Goal: Transaction & Acquisition: Obtain resource

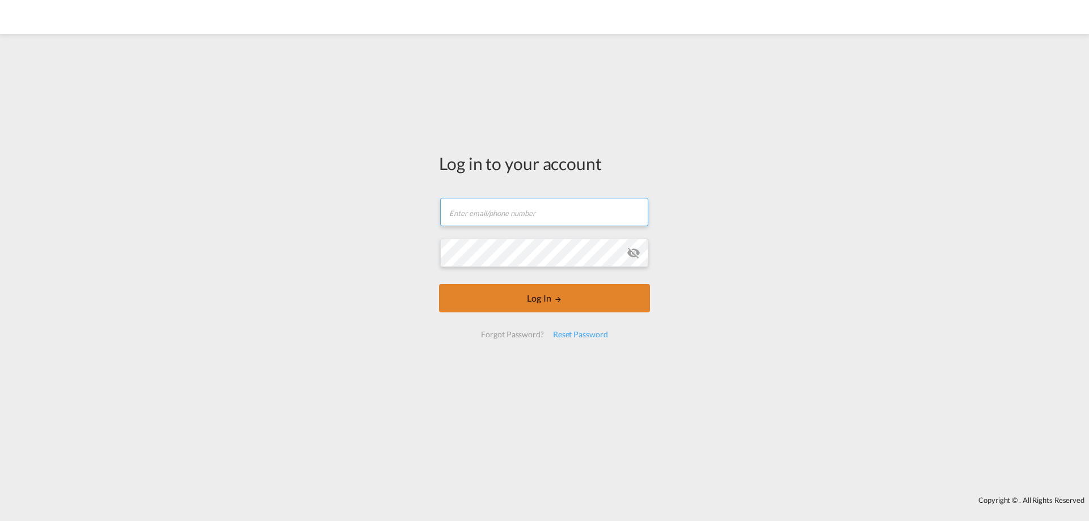
type input "[EMAIL_ADDRESS][DOMAIN_NAME]"
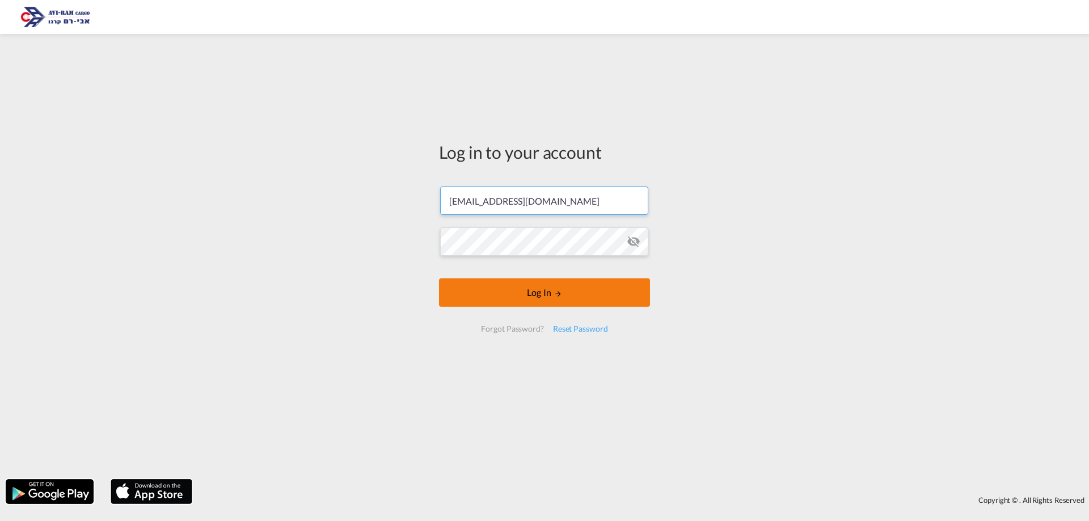
click at [554, 292] on button "Log In" at bounding box center [544, 293] width 211 height 28
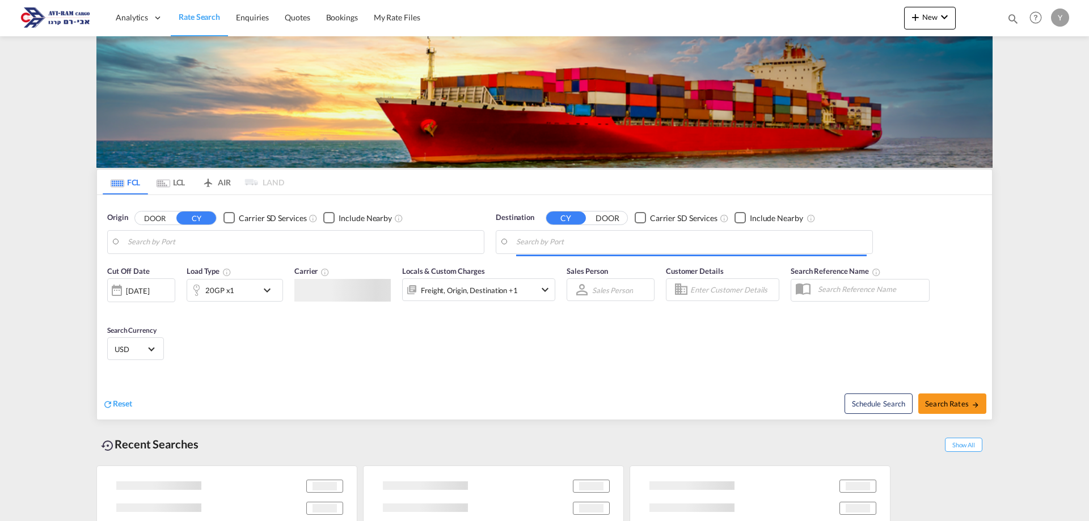
type input "[GEOGRAPHIC_DATA], CNFOC"
type input "Ashdod, ILASH"
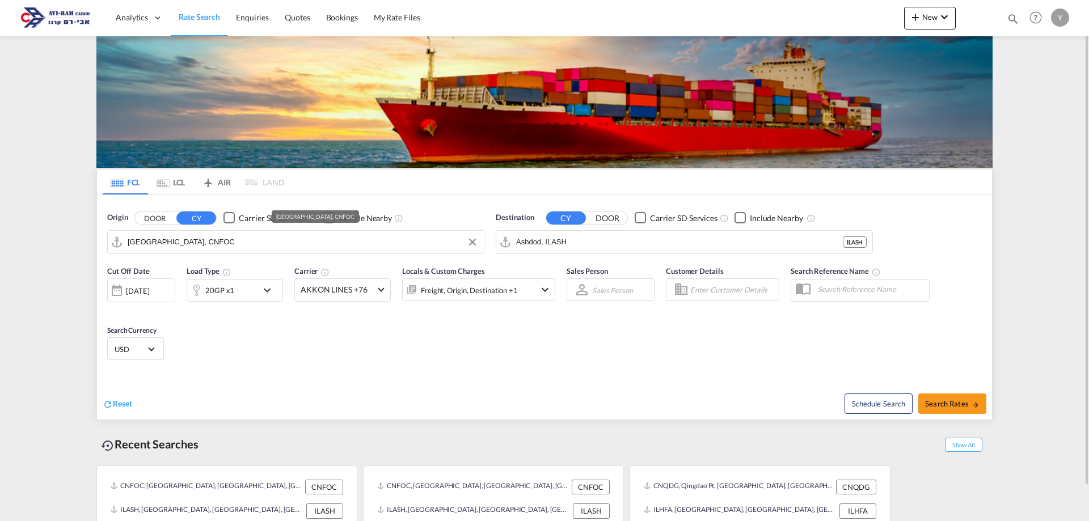
click at [194, 231] on md-input-container "[GEOGRAPHIC_DATA], CNFOC" at bounding box center [296, 242] width 376 height 23
click at [194, 242] on input "[GEOGRAPHIC_DATA], CNFOC" at bounding box center [303, 242] width 351 height 17
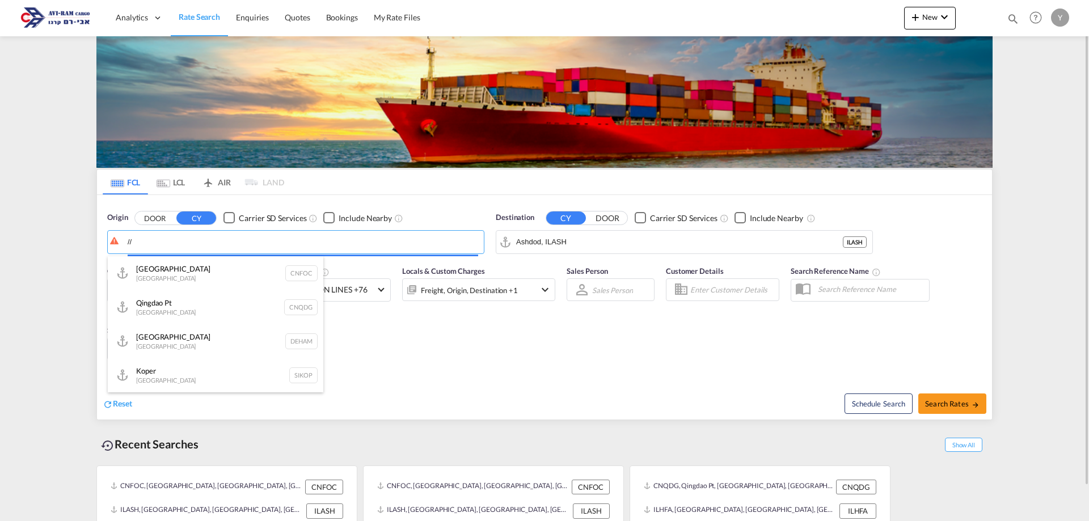
type input "/"
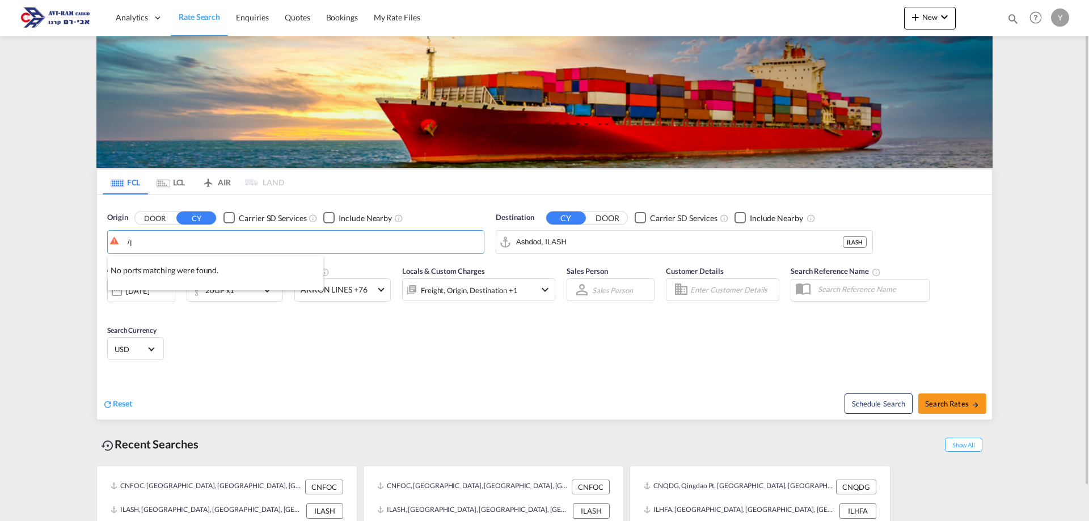
type input "/"
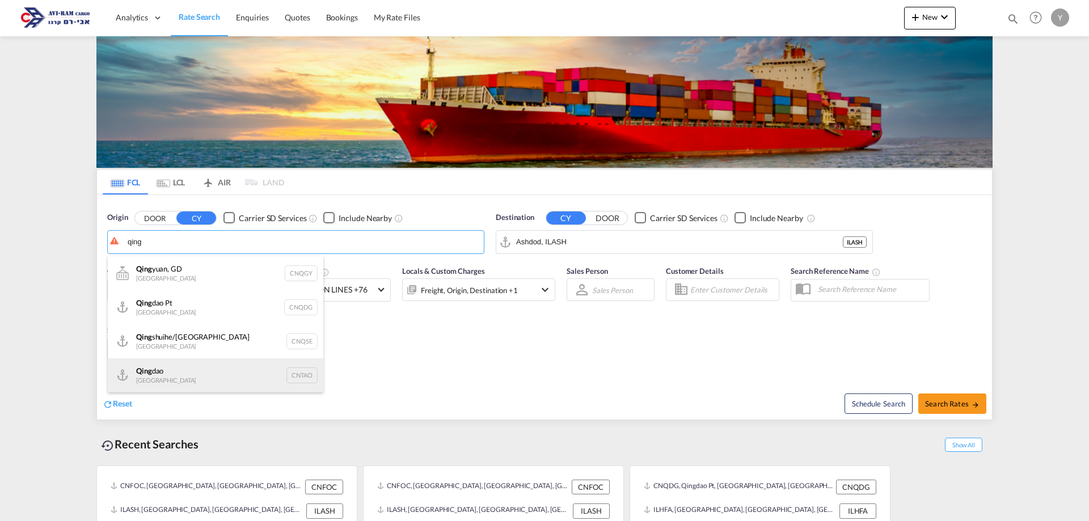
click at [161, 387] on div "[PERSON_NAME] China CNTAO" at bounding box center [216, 376] width 216 height 34
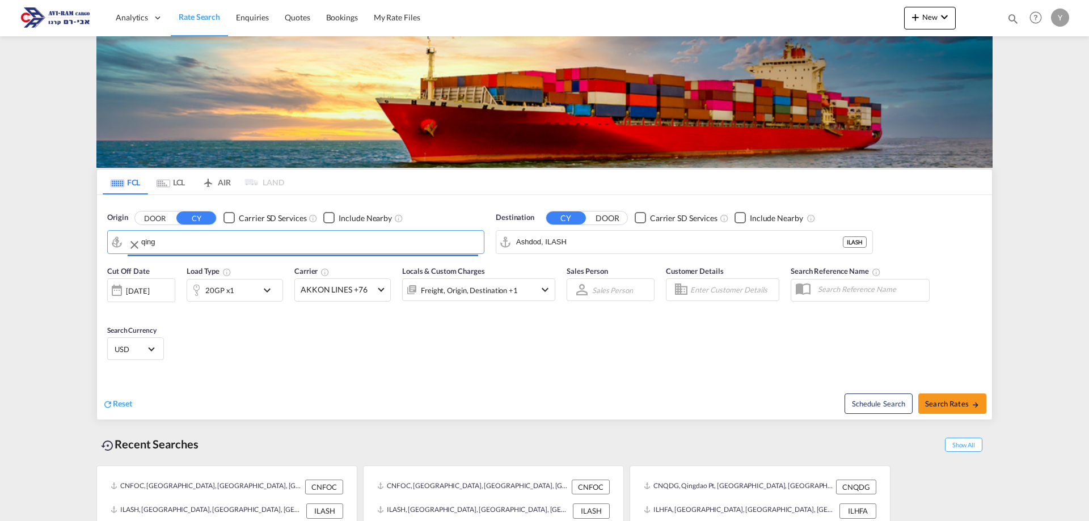
type input "[GEOGRAPHIC_DATA], [GEOGRAPHIC_DATA]"
click at [603, 241] on input "Ashdod, ILASH" at bounding box center [691, 242] width 351 height 17
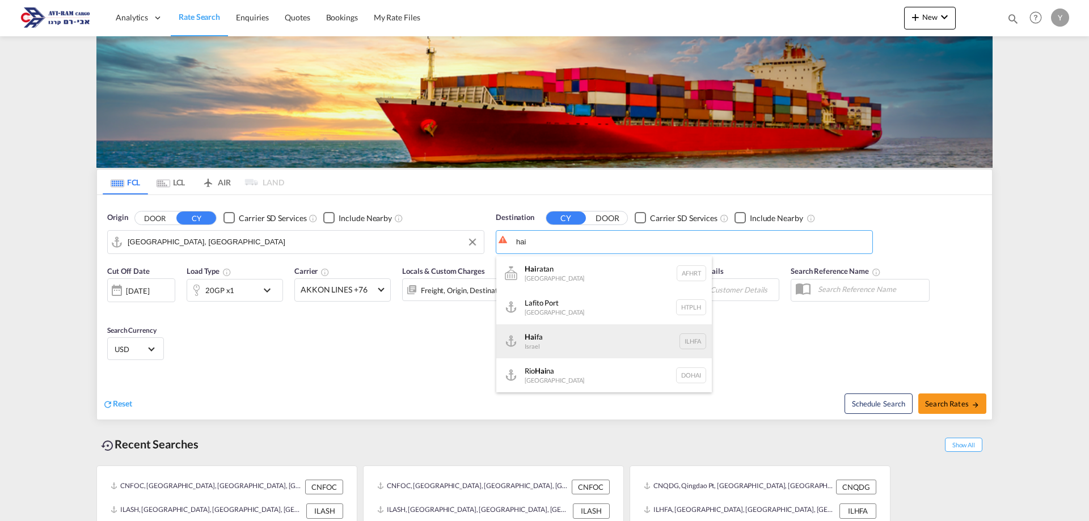
click at [553, 334] on div "Hai fa Israel ILHFA" at bounding box center [604, 342] width 216 height 34
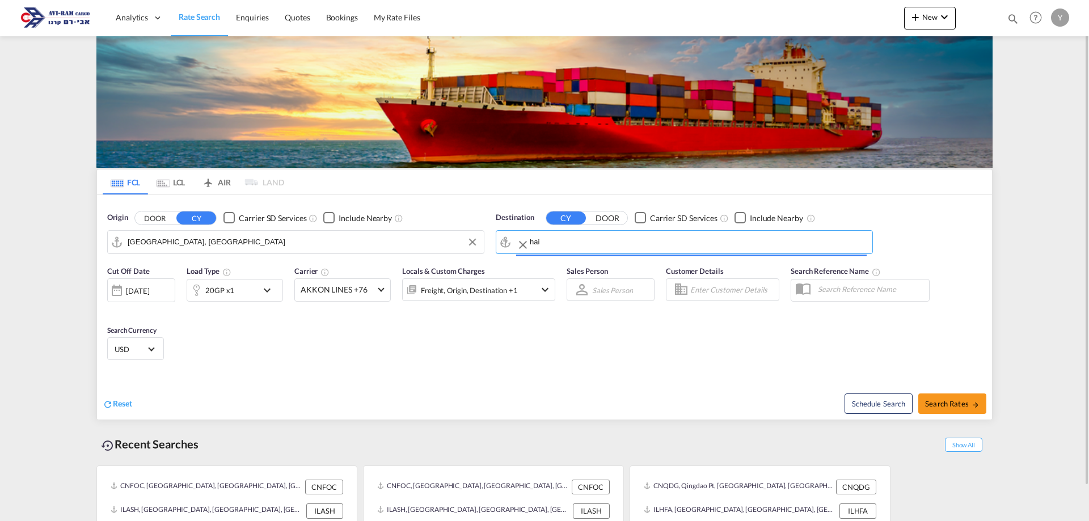
type input "[GEOGRAPHIC_DATA], [GEOGRAPHIC_DATA]"
click at [954, 408] on span "Search Rates" at bounding box center [952, 403] width 54 height 9
type input "CNTAO to ILHFA / [DATE]"
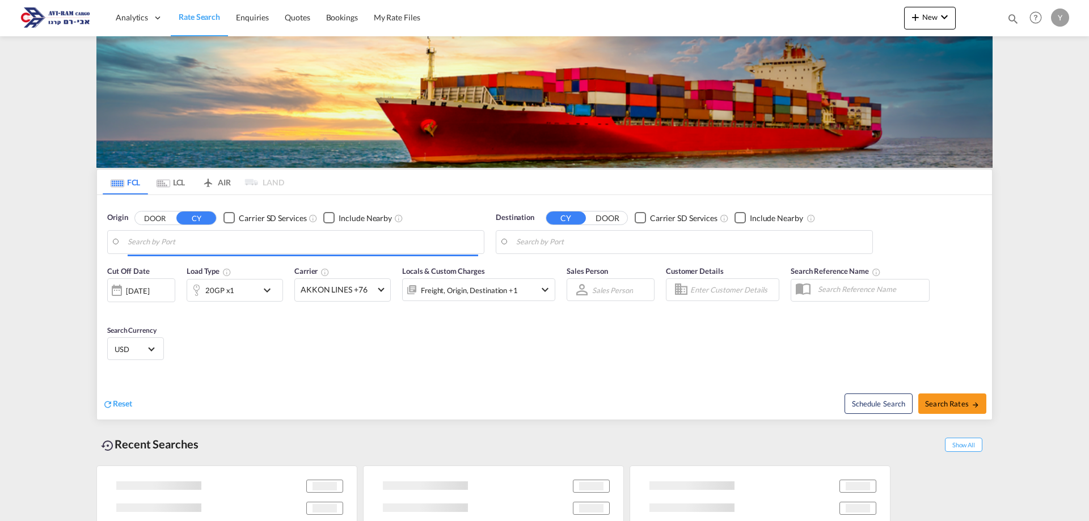
type input "[GEOGRAPHIC_DATA], [GEOGRAPHIC_DATA]"
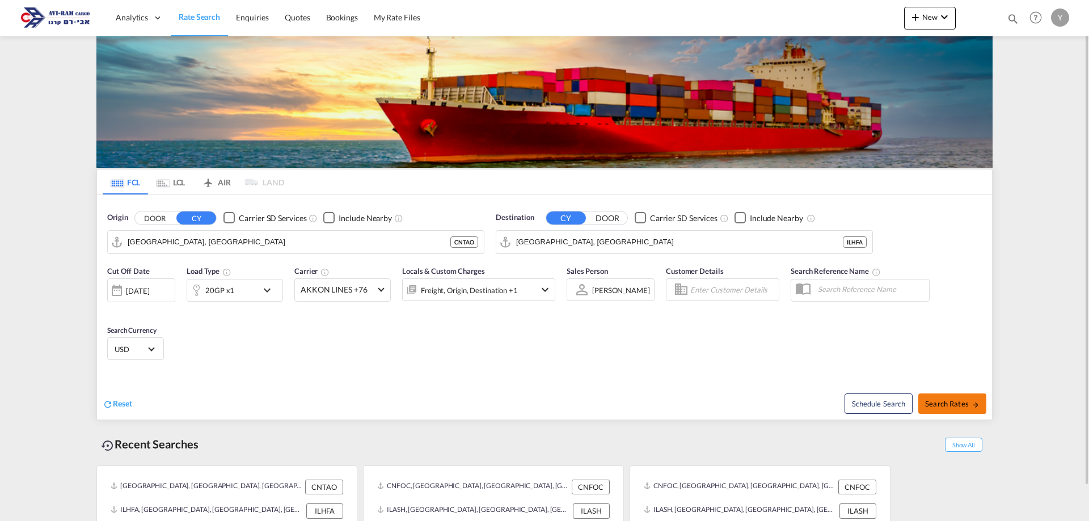
click at [963, 414] on button "Search Rates" at bounding box center [953, 404] width 68 height 20
type input "CNTAO to ILHFA / [DATE]"
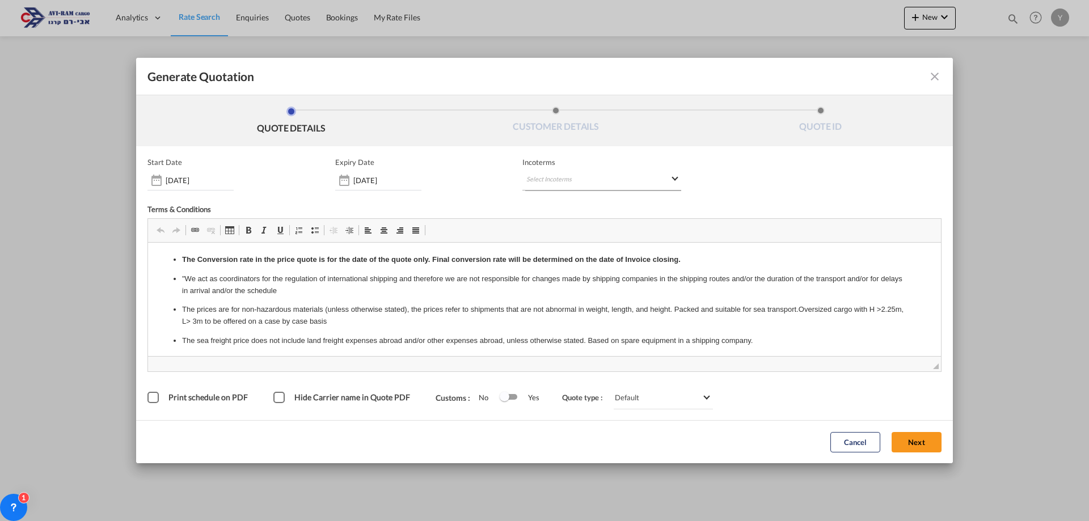
click at [582, 187] on md-select "Select Incoterms CIP - import Carriage and Insurance Paid to EXW - import Ex Wo…" at bounding box center [602, 180] width 159 height 20
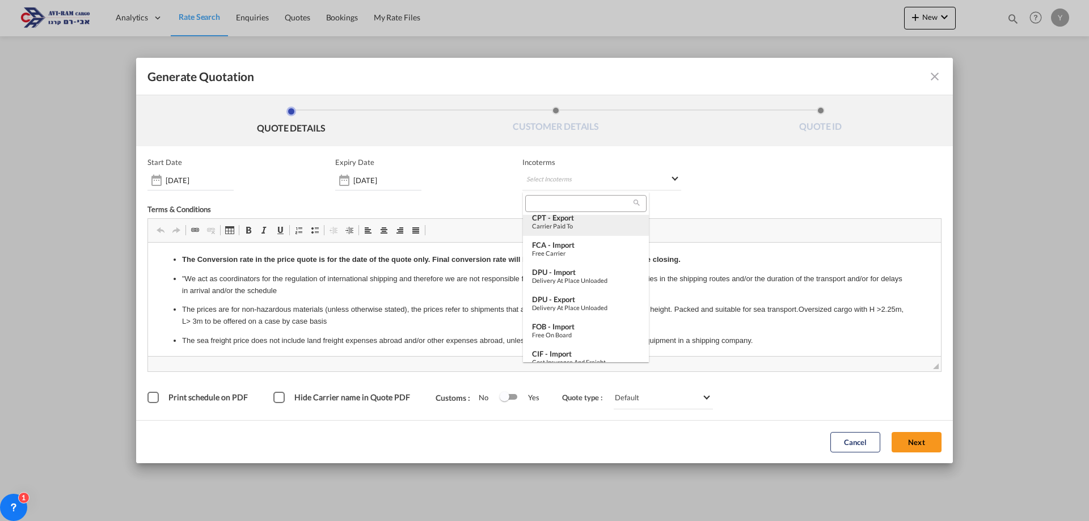
scroll to position [227, 0]
click at [566, 331] on div "Free on Board" at bounding box center [586, 332] width 108 height 7
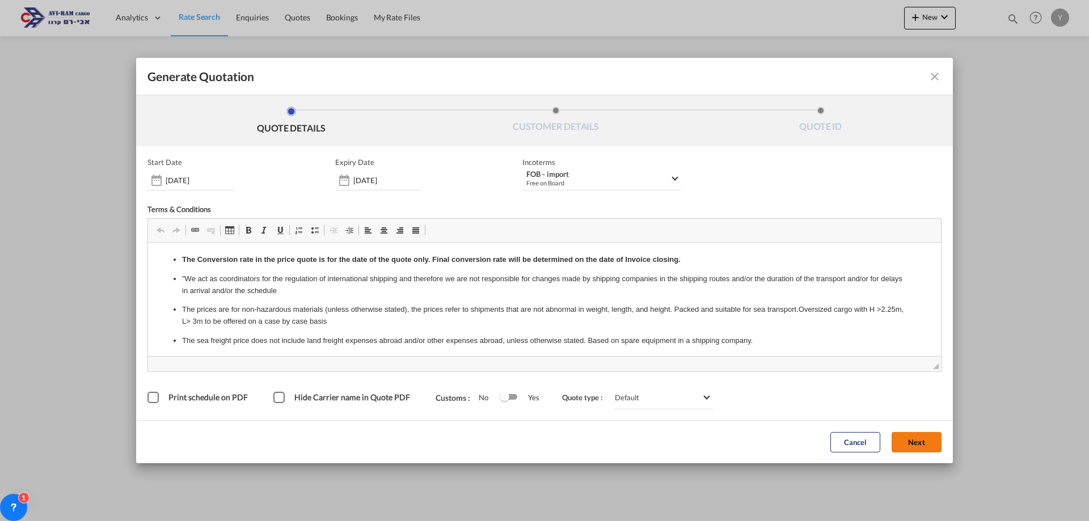
click at [922, 443] on button "Next" at bounding box center [917, 442] width 50 height 20
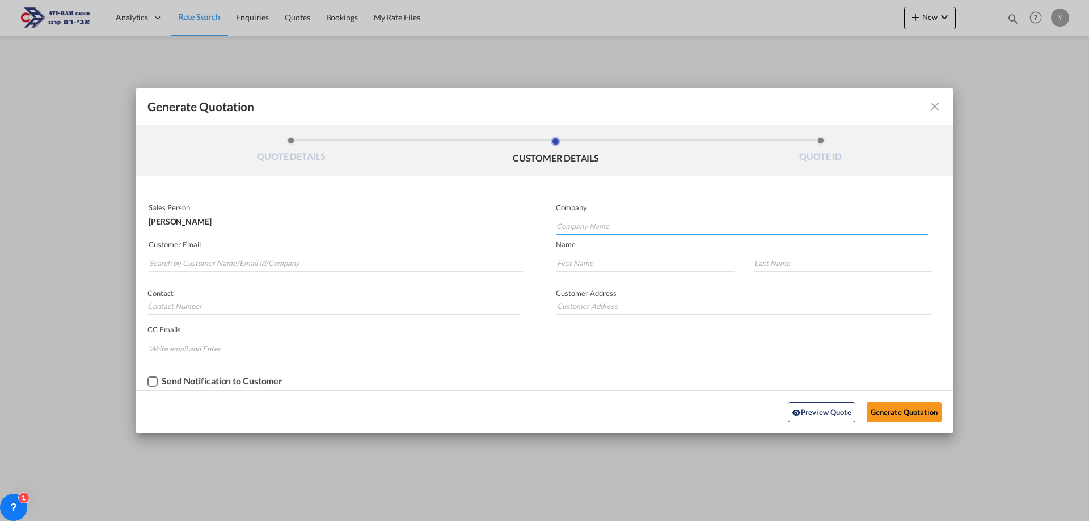
click at [567, 222] on input "Company Name" at bounding box center [743, 226] width 372 height 17
click at [573, 228] on input "Company Name" at bounding box center [743, 226] width 372 height 17
paste input "[PERSON_NAME][EMAIL_ADDRESS][DOMAIN_NAME]"
type input "d"
click at [576, 225] on input "Company Name" at bounding box center [743, 226] width 372 height 17
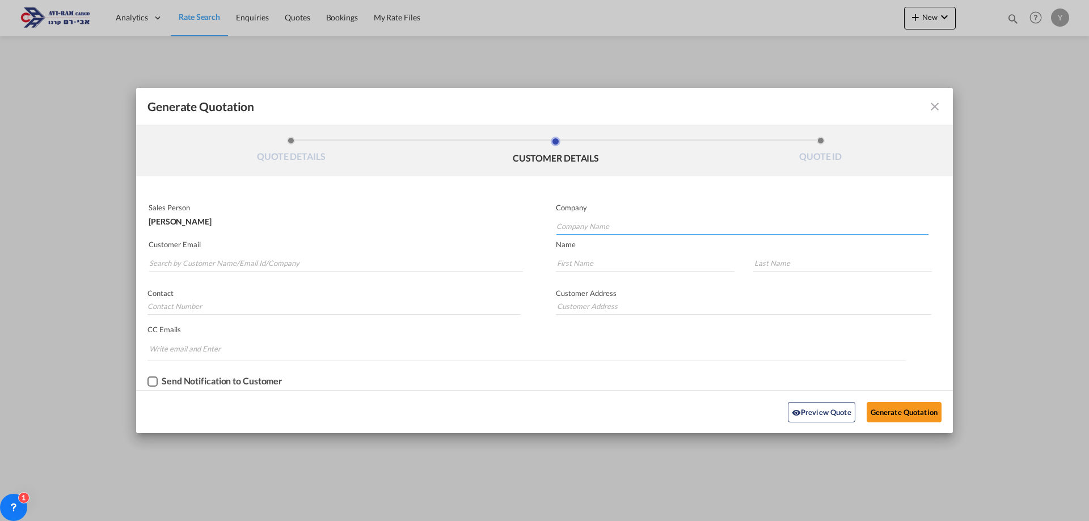
paste input "[PERSON_NAME]"
type input "H"
click at [262, 258] on input "Search by Customer Name/Email Id/Company" at bounding box center [336, 263] width 374 height 17
paste input "[EMAIL_ADDRESS][DOMAIN_NAME]"
type input "N"
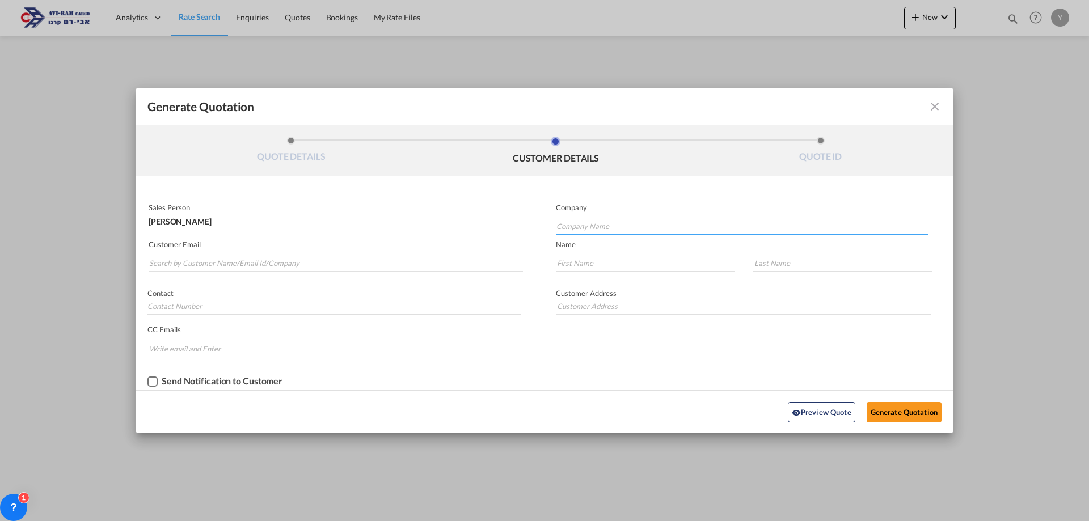
click at [629, 221] on input "Company Name" at bounding box center [743, 226] width 372 height 17
click at [600, 257] on input "Generate QuotationQUOTE ..." at bounding box center [645, 263] width 179 height 17
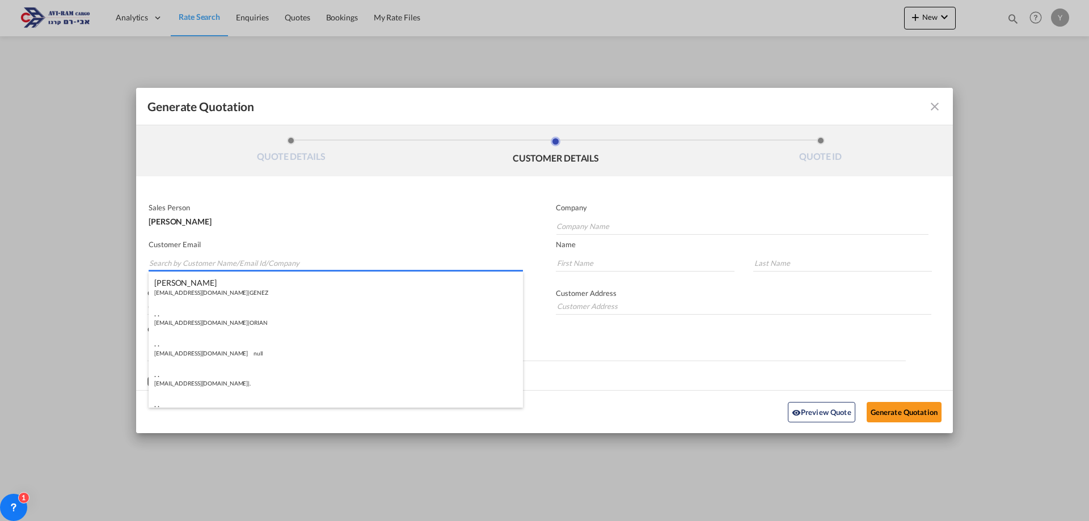
click at [282, 255] on input "Search by Customer Name/Email Id/Company" at bounding box center [336, 263] width 374 height 17
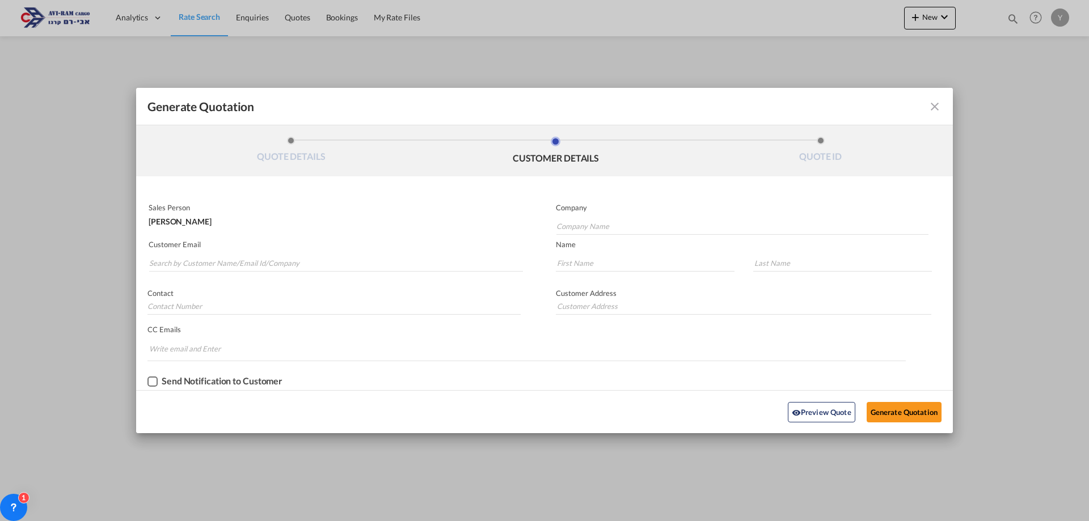
click at [327, 239] on md-input-container "Customer Email" at bounding box center [336, 257] width 377 height 36
click at [255, 293] on p "Contact" at bounding box center [334, 293] width 373 height 9
click at [197, 308] on input "Generate QuotationQUOTE ..." at bounding box center [334, 306] width 373 height 17
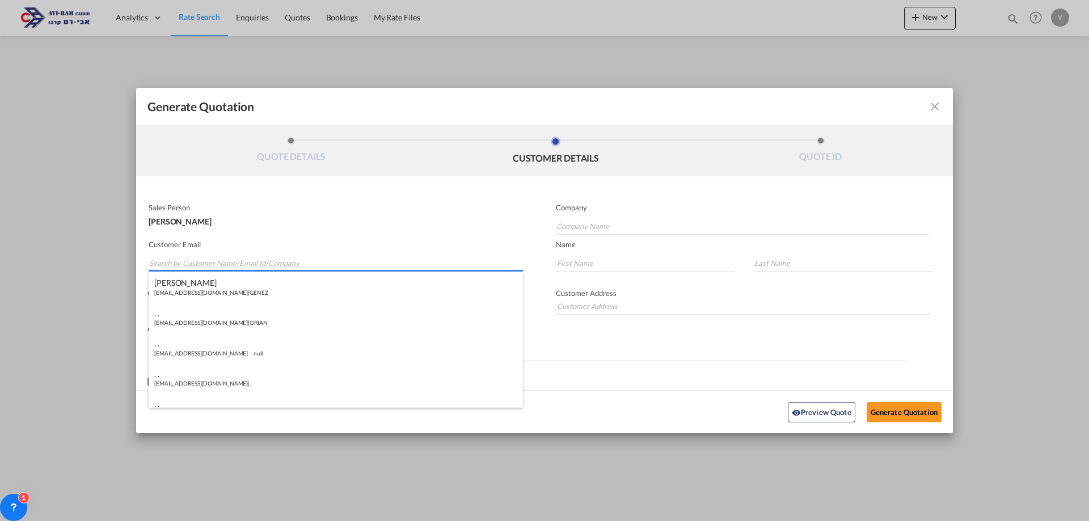
click at [179, 258] on input "Search by Customer Name/Email Id/Company" at bounding box center [336, 263] width 374 height 17
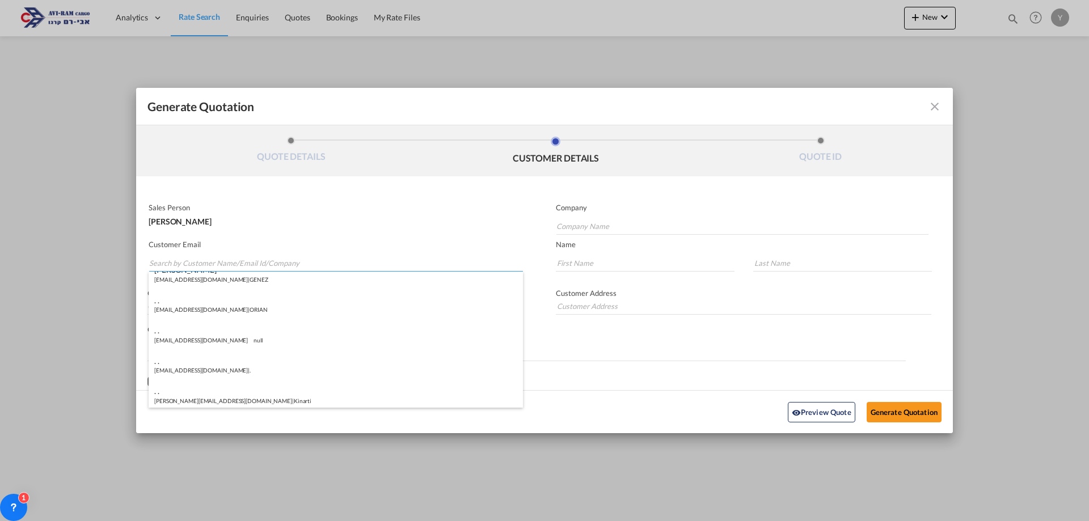
scroll to position [0, 0]
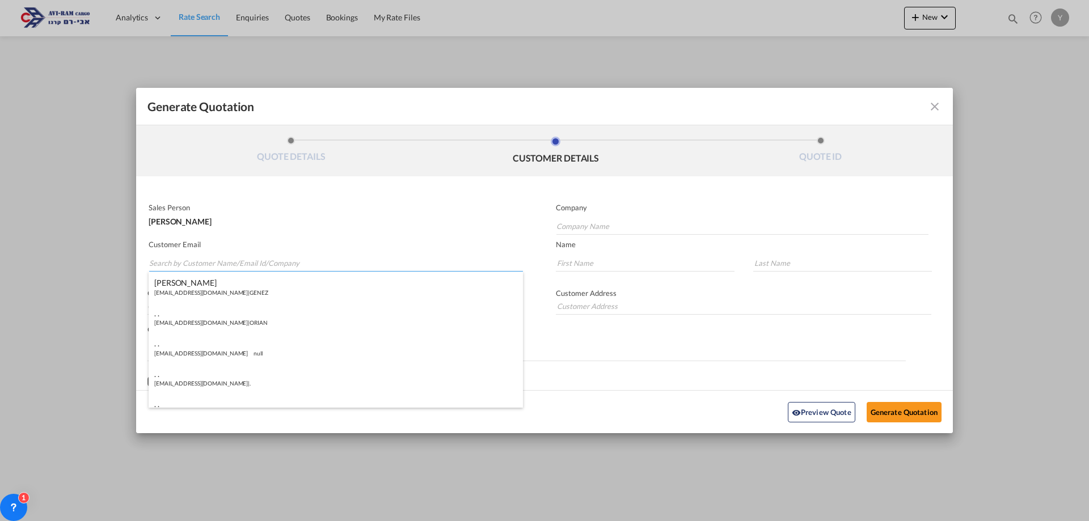
click at [229, 262] on input "Search by Customer Name/Email Id/Company" at bounding box center [336, 263] width 374 height 17
click at [332, 224] on div "Yulia Vainblat" at bounding box center [335, 219] width 372 height 14
click at [578, 227] on input "Company Name" at bounding box center [743, 226] width 372 height 17
click at [657, 224] on input "Company Name" at bounding box center [743, 226] width 372 height 17
paste input "Hamza Hatam-A.N AVODOT TRACTOR"
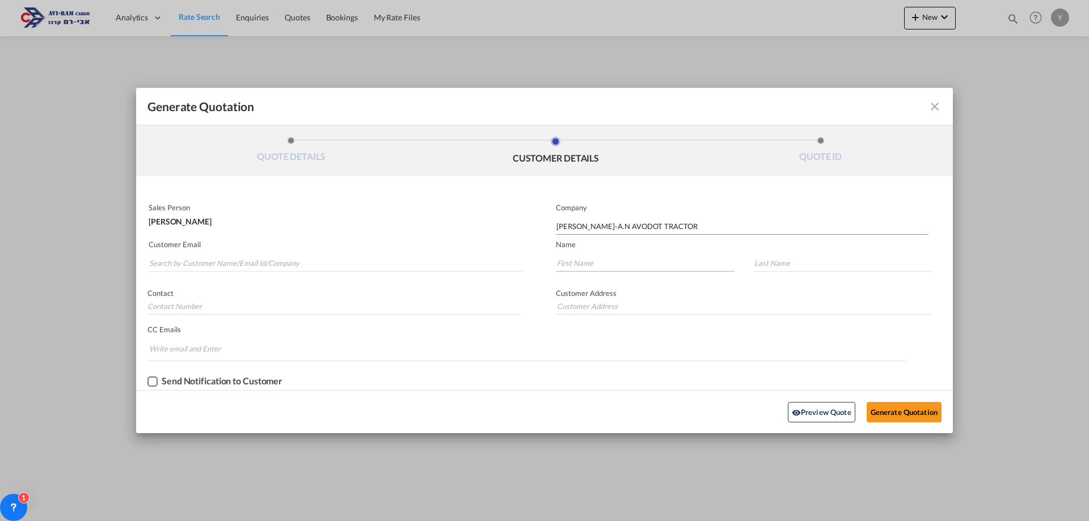
type input "Hamza Hatam-A.N AVODOT TRACTOR"
click at [592, 262] on input "Generate QuotationQUOTE ..." at bounding box center [645, 263] width 179 height 17
type input "מ"
type input "NAIF"
click at [813, 258] on input "Generate QuotationQUOTE ..." at bounding box center [843, 263] width 179 height 17
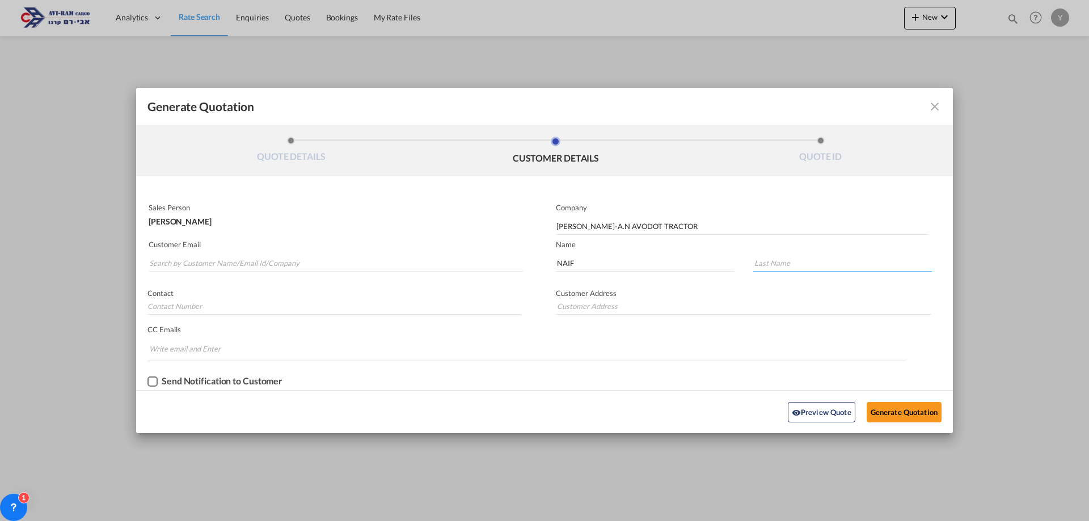
click at [832, 264] on input "Generate QuotationQUOTE ..." at bounding box center [843, 263] width 179 height 17
type input "HAMZA"
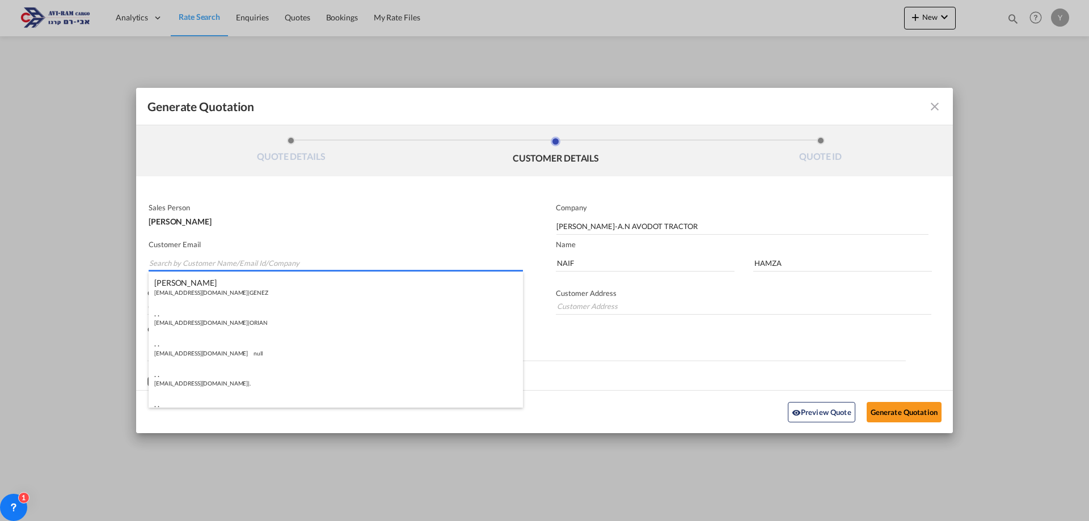
click at [214, 264] on input "Search by Customer Name/Email Id/Company" at bounding box center [336, 263] width 374 height 17
paste input "NAIFHAMZE84@GMAIL.COM"
type input "NAIFHAMZE84@GMAIL.COM"
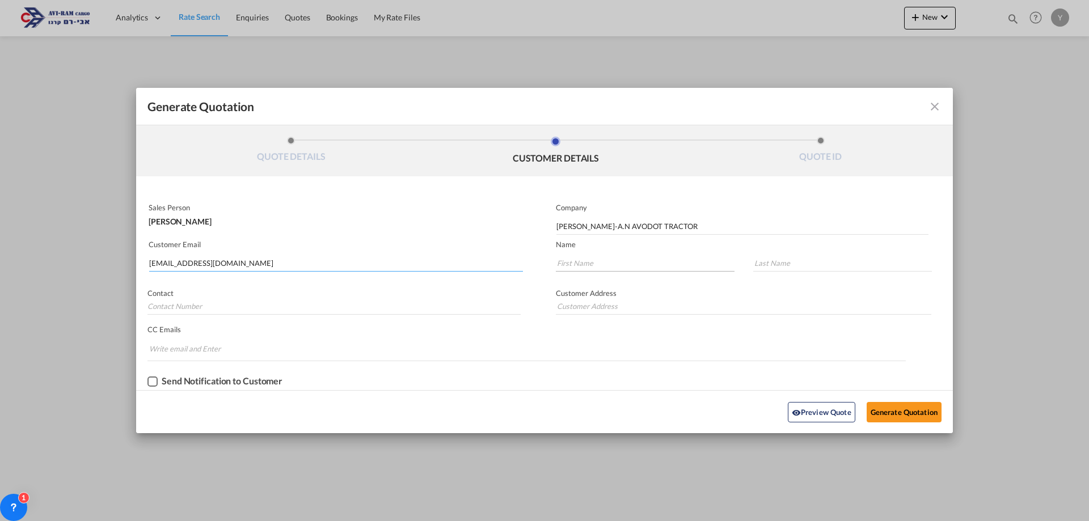
type input "NAIFHAMZE84@GMAIL.COM"
click at [624, 258] on input "Generate QuotationQUOTE ..." at bounding box center [645, 263] width 179 height 17
type input "NAIF"
click at [782, 260] on input "Generate QuotationQUOTE ..." at bounding box center [843, 263] width 179 height 17
type input "HAMZA"
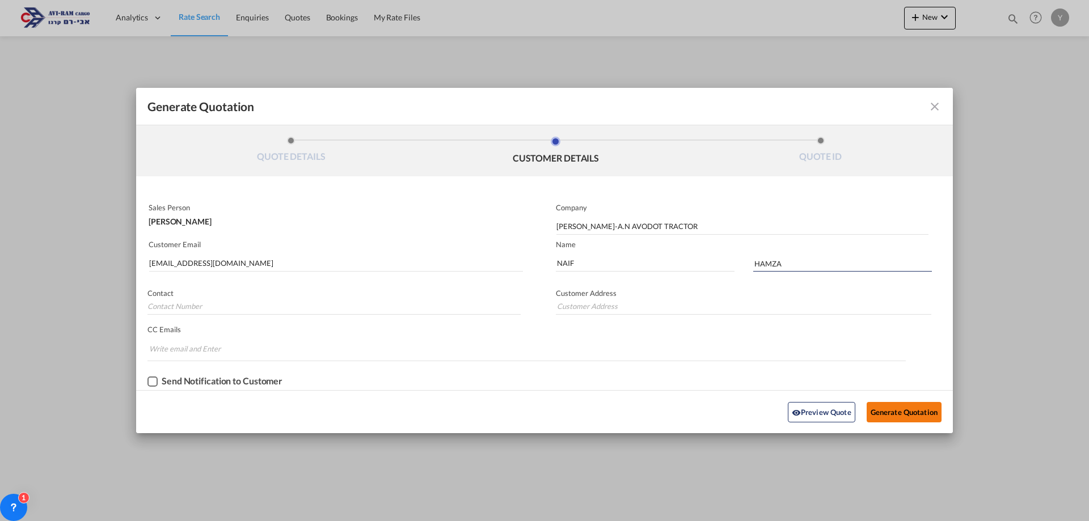
click at [887, 413] on button "Generate Quotation" at bounding box center [904, 412] width 75 height 20
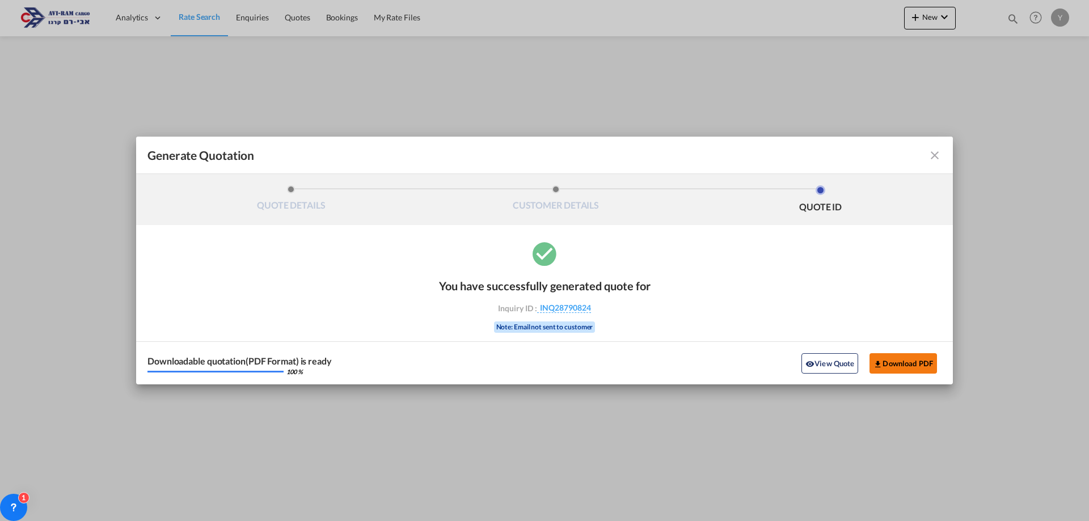
click at [919, 355] on button "Download PDF" at bounding box center [904, 363] width 68 height 20
